Goal: Task Accomplishment & Management: Use online tool/utility

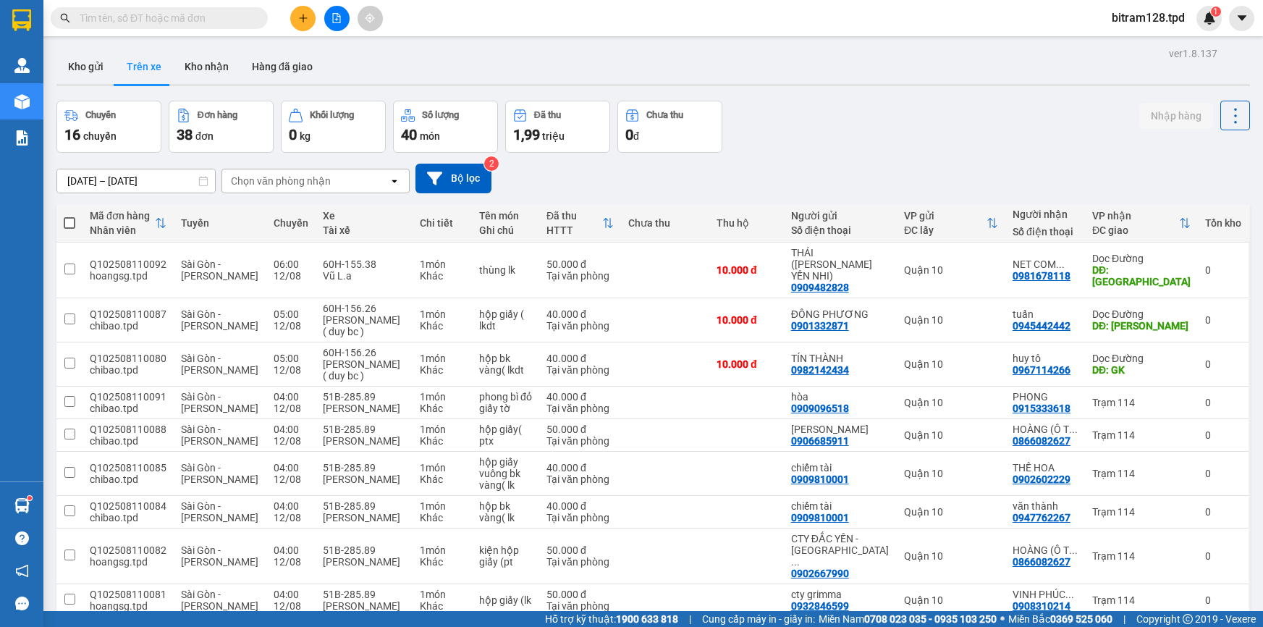
click at [65, 79] on button "Kho gửi" at bounding box center [85, 66] width 59 height 35
click at [333, 13] on icon "file-add" at bounding box center [337, 18] width 8 height 10
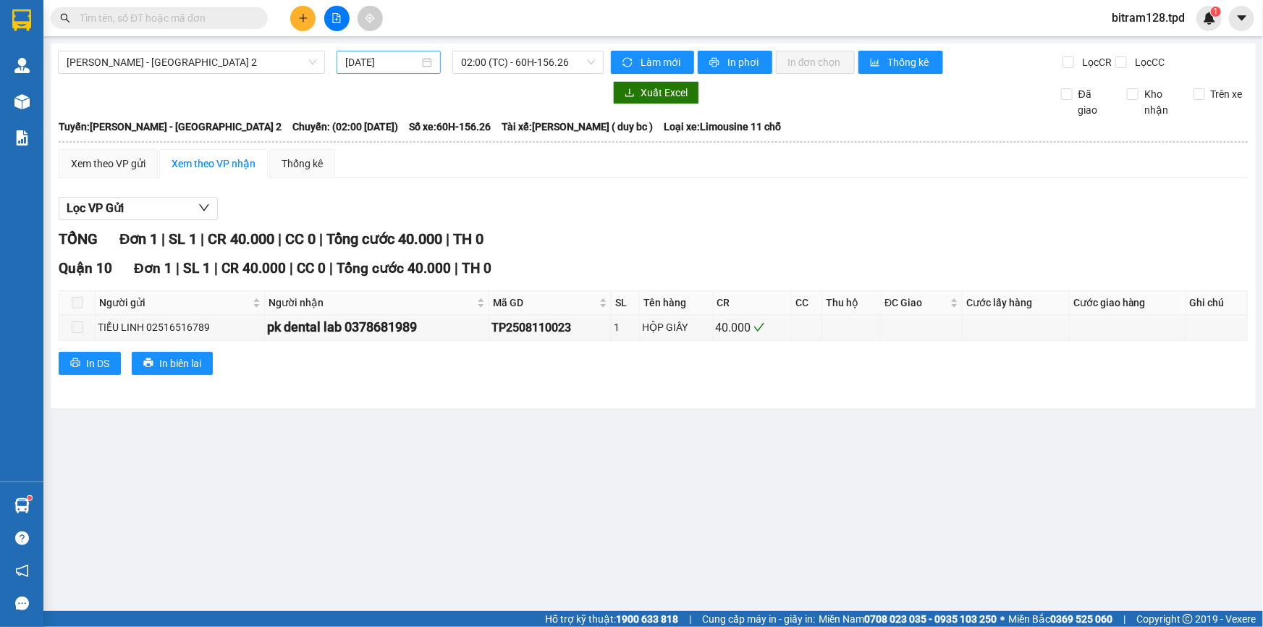
click at [386, 63] on input "[DATE]" at bounding box center [382, 62] width 74 height 16
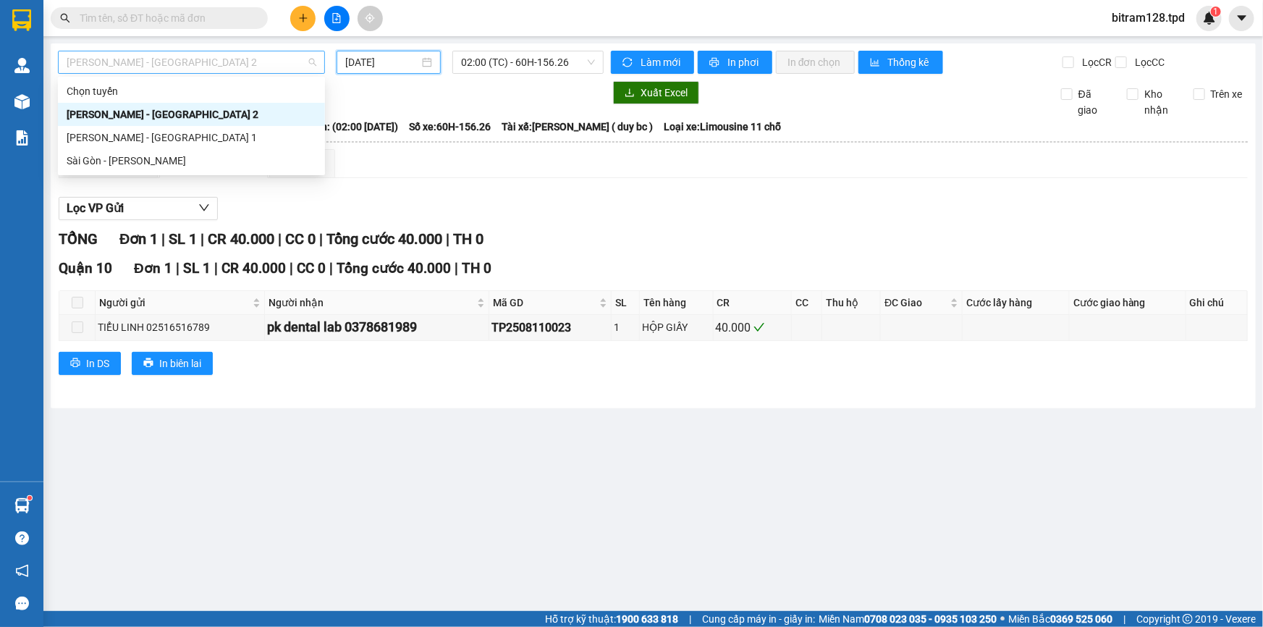
click at [225, 72] on span "[PERSON_NAME] - [GEOGRAPHIC_DATA] 2" at bounding box center [192, 62] width 250 height 22
drag, startPoint x: 260, startPoint y: 121, endPoint x: 254, endPoint y: 130, distance: 11.0
click at [254, 130] on div "Chọn tuyến Phương Lâm - [GEOGRAPHIC_DATA] 2 Phương Lâm - [GEOGRAPHIC_DATA] 1 [G…" at bounding box center [191, 126] width 267 height 93
click at [254, 130] on div "[PERSON_NAME] - [GEOGRAPHIC_DATA] 1" at bounding box center [192, 138] width 250 height 16
type input "[DATE]"
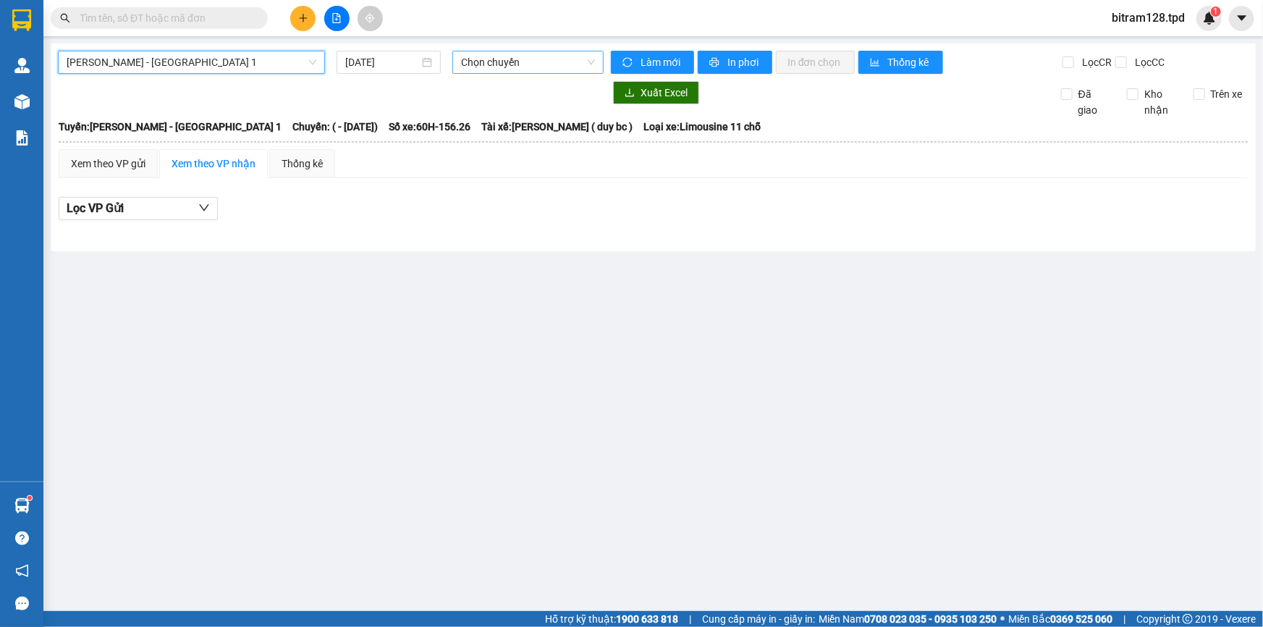
click at [517, 61] on span "Chọn chuyến" at bounding box center [528, 62] width 134 height 22
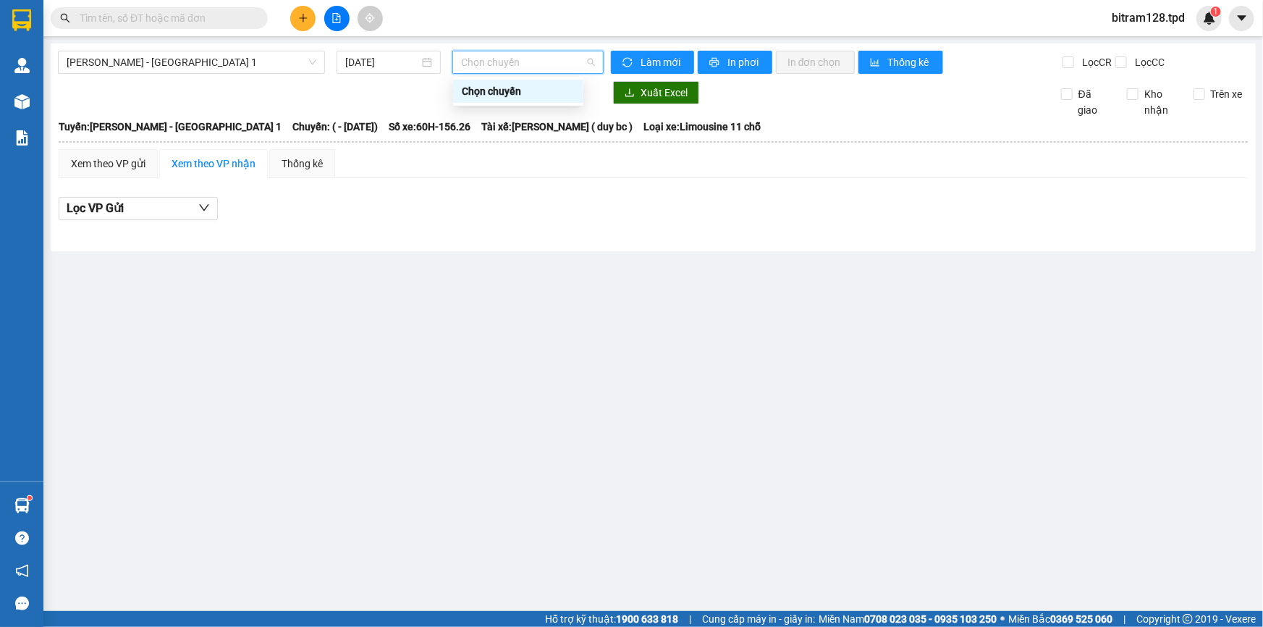
click at [507, 180] on div "Xem theo VP gửi Xem theo VP nhận Thống kê Lọc VP Gửi" at bounding box center [653, 192] width 1189 height 87
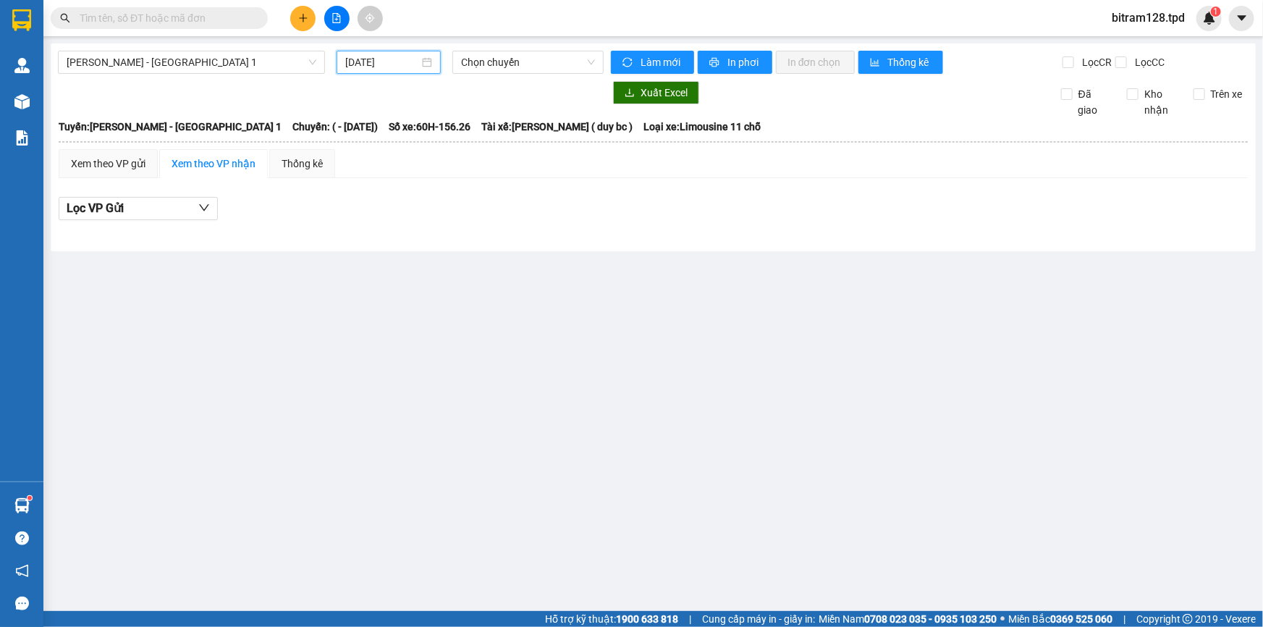
click at [390, 60] on input "[DATE]" at bounding box center [382, 62] width 74 height 16
